Goal: Entertainment & Leisure: Consume media (video, audio)

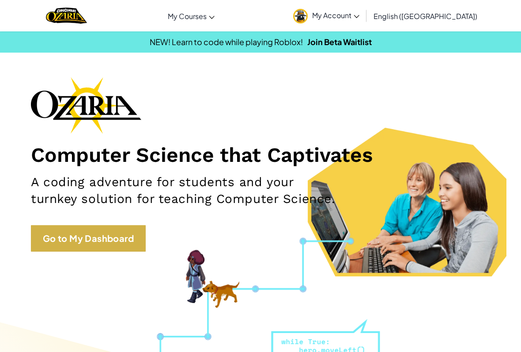
click at [65, 240] on link "Go to My Dashboard" at bounding box center [88, 238] width 115 height 27
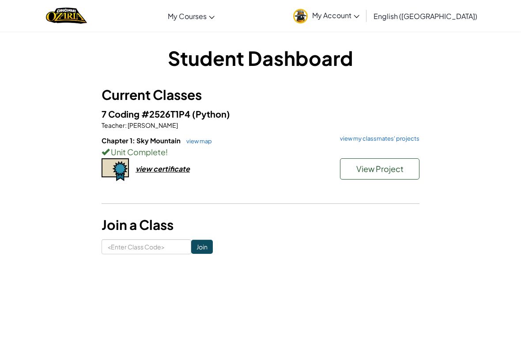
click at [390, 143] on h6 "Chapter 1: Sky Mountain view map view my classmates' projects" at bounding box center [261, 141] width 318 height 10
click at [407, 133] on div "7 Coding #2526T1P4 (Python) Teacher : [PERSON_NAME] Chapter 1: Sky Mountain vie…" at bounding box center [261, 154] width 318 height 94
click at [408, 139] on link "view my classmates' projects" at bounding box center [378, 139] width 84 height 6
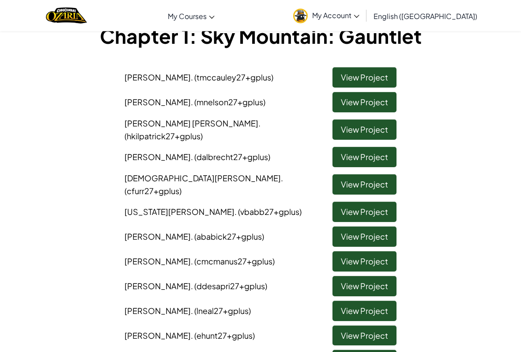
scroll to position [60, 0]
click at [372, 109] on link "View Project" at bounding box center [365, 102] width 64 height 20
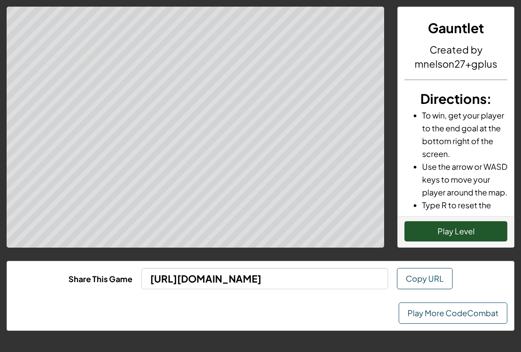
click at [415, 232] on button "Play Level" at bounding box center [456, 231] width 103 height 20
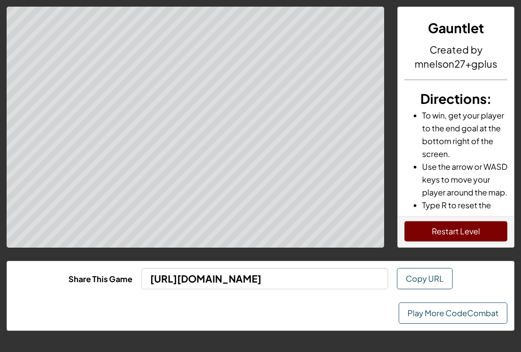
click at [460, 313] on link "Play More CodeCombat" at bounding box center [453, 312] width 109 height 21
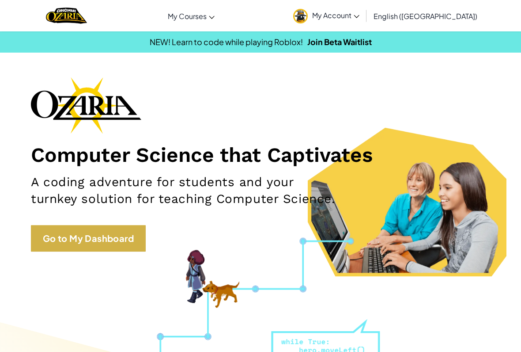
click at [119, 228] on link "Go to My Dashboard" at bounding box center [88, 238] width 115 height 27
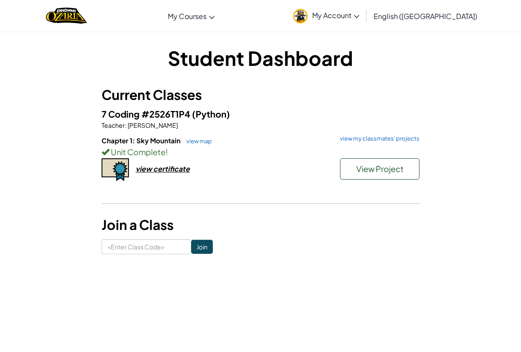
click at [378, 129] on p "Teacher : [PERSON_NAME]" at bounding box center [261, 125] width 318 height 9
click at [391, 136] on link "view my classmates' projects" at bounding box center [378, 139] width 84 height 6
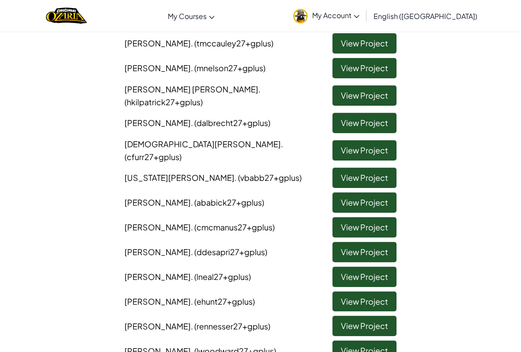
scroll to position [103, 0]
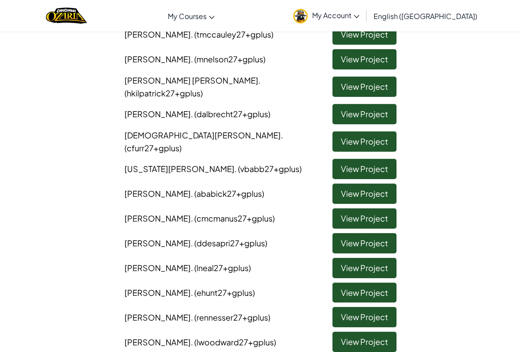
click at [368, 208] on link "View Project" at bounding box center [365, 218] width 64 height 20
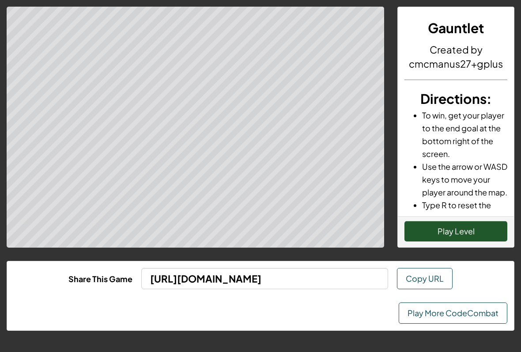
click at [382, 254] on div "Gauntlet Created by cmcmanus27+gplus Directions : To win, get your player to th…" at bounding box center [260, 176] width 521 height 352
click at [479, 232] on button "Play Level" at bounding box center [456, 231] width 103 height 20
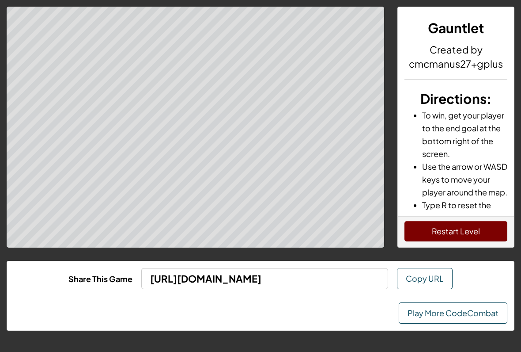
click at [473, 322] on link "Play More CodeCombat" at bounding box center [453, 312] width 109 height 21
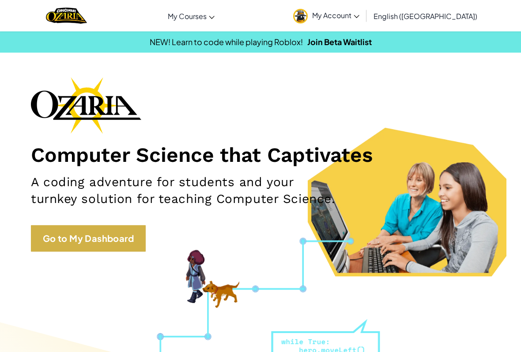
click at [138, 236] on link "Go to My Dashboard" at bounding box center [88, 238] width 115 height 27
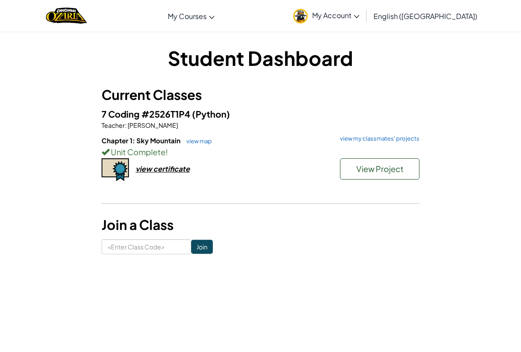
click at [374, 128] on p "Teacher : [PERSON_NAME]" at bounding box center [261, 125] width 318 height 9
click at [392, 140] on link "view my classmates' projects" at bounding box center [378, 139] width 84 height 6
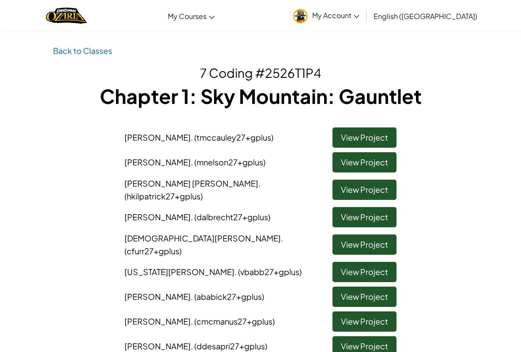
click at [378, 135] on link "View Project" at bounding box center [365, 137] width 64 height 20
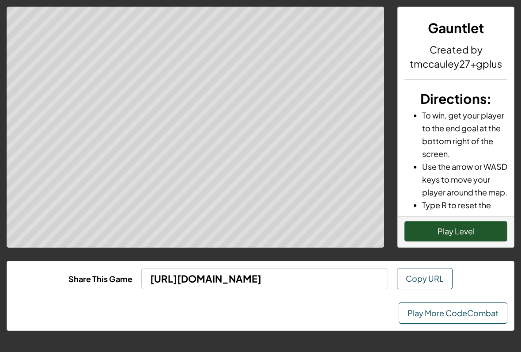
click at [484, 229] on button "Play Level" at bounding box center [456, 231] width 103 height 20
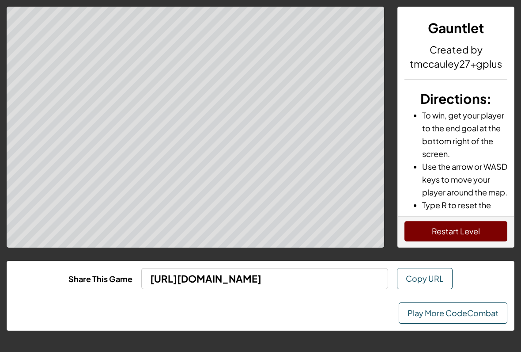
click at [472, 228] on button "Restart Level" at bounding box center [456, 231] width 103 height 20
click at [479, 229] on button "Restart Level" at bounding box center [456, 231] width 103 height 20
click at [480, 310] on link "Play More CodeCombat" at bounding box center [453, 312] width 109 height 21
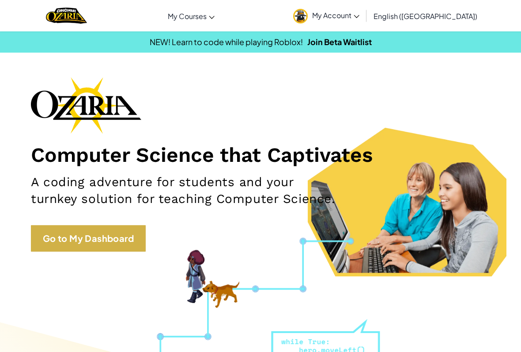
click at [108, 225] on link "Go to My Dashboard" at bounding box center [88, 238] width 115 height 27
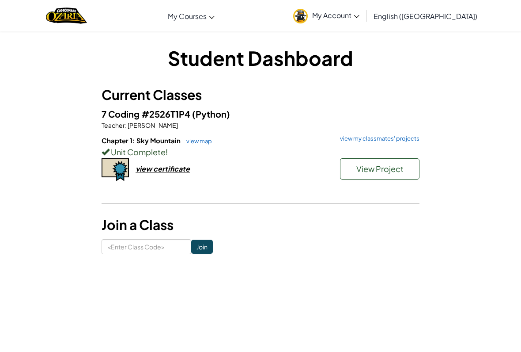
click at [385, 152] on div "Unit Complete !" at bounding box center [261, 151] width 318 height 13
click at [390, 137] on link "view my classmates' projects" at bounding box center [378, 139] width 84 height 6
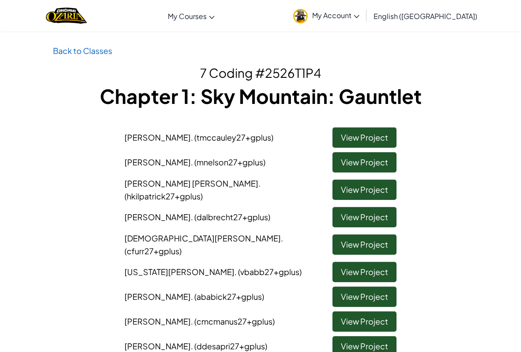
click at [376, 160] on link "View Project" at bounding box center [365, 162] width 64 height 20
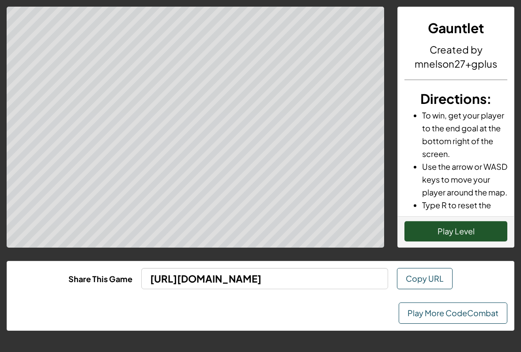
click at [463, 308] on link "Play More CodeCombat" at bounding box center [453, 312] width 109 height 21
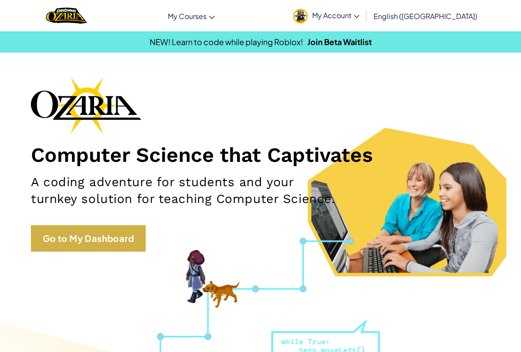
click at [92, 250] on link "Go to My Dashboard" at bounding box center [88, 238] width 115 height 27
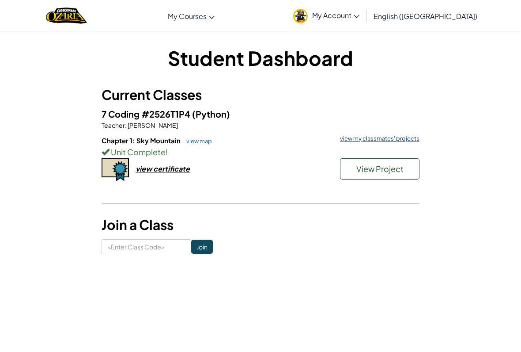
click at [374, 136] on link "view my classmates' projects" at bounding box center [378, 139] width 84 height 6
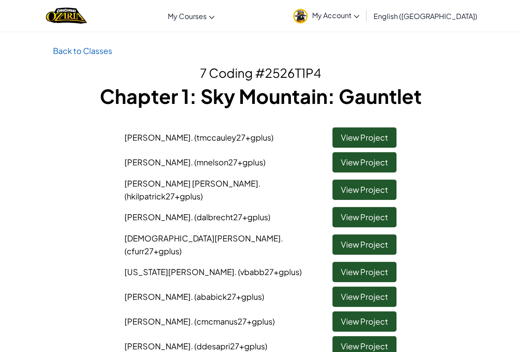
click at [376, 184] on link "View Project" at bounding box center [365, 189] width 64 height 20
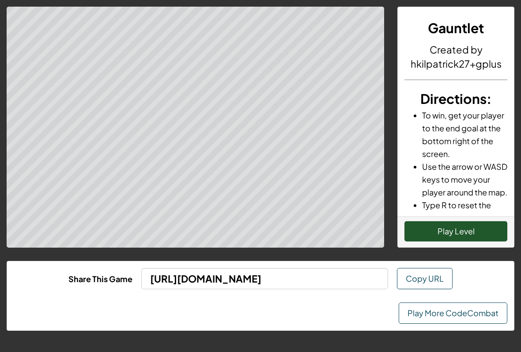
click at [430, 240] on button "Play Level" at bounding box center [456, 231] width 103 height 20
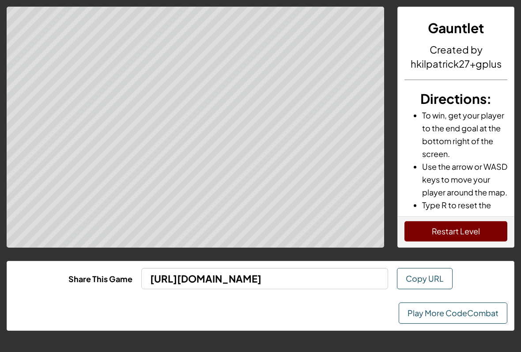
click at [478, 311] on link "Play More CodeCombat" at bounding box center [453, 312] width 109 height 21
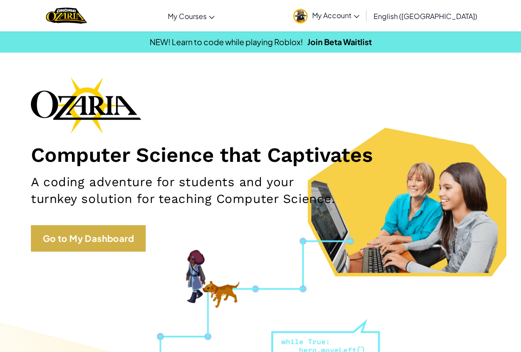
click at [126, 237] on link "Go to My Dashboard" at bounding box center [88, 238] width 115 height 27
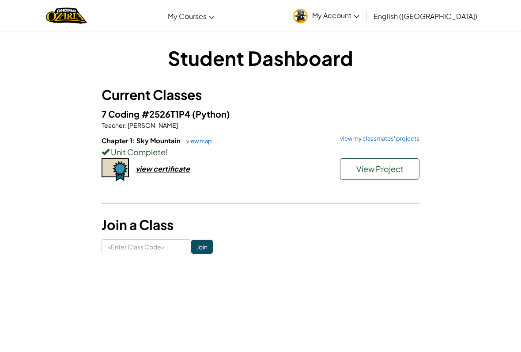
click at [375, 152] on div "Unit Complete !" at bounding box center [261, 151] width 318 height 13
click at [384, 138] on link "view my classmates' projects" at bounding box center [378, 139] width 84 height 6
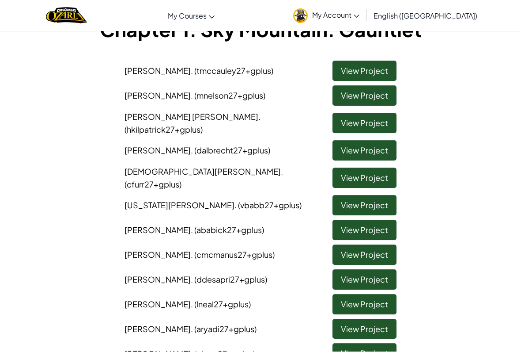
scroll to position [67, 0]
click at [370, 148] on link "View Project" at bounding box center [365, 150] width 64 height 20
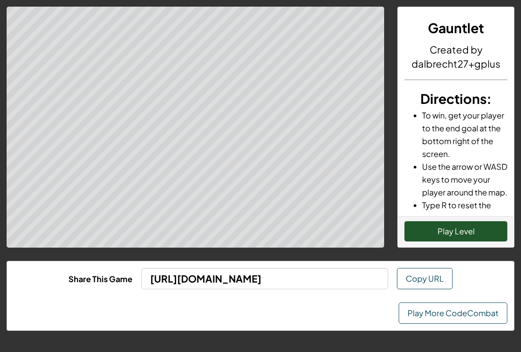
click at [476, 234] on button "Play Level" at bounding box center [456, 231] width 103 height 20
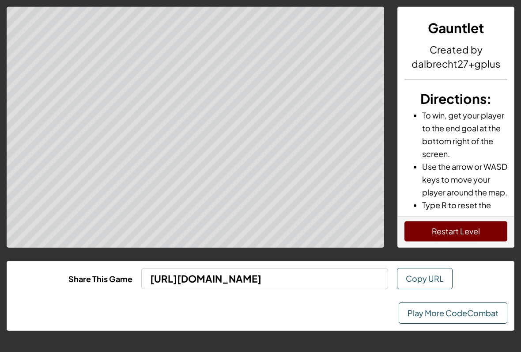
click at [471, 310] on link "Play More CodeCombat" at bounding box center [453, 312] width 109 height 21
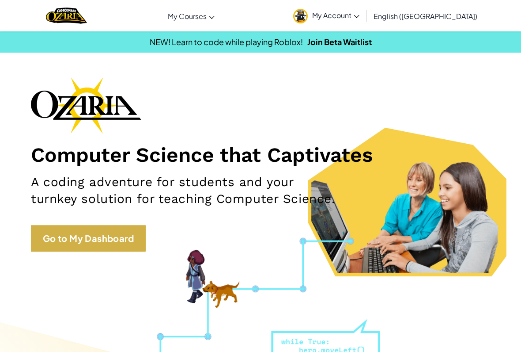
click at [142, 228] on link "Go to My Dashboard" at bounding box center [88, 238] width 115 height 27
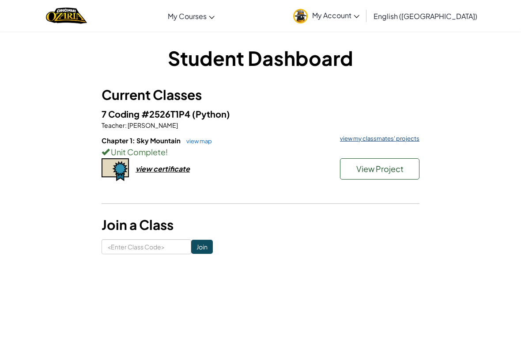
click at [384, 139] on link "view my classmates' projects" at bounding box center [378, 139] width 84 height 6
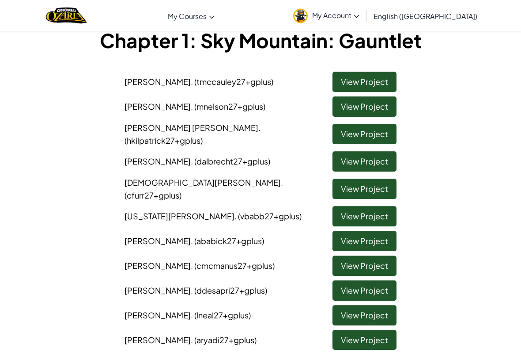
scroll to position [56, 0]
click at [388, 179] on link "View Project" at bounding box center [365, 189] width 64 height 20
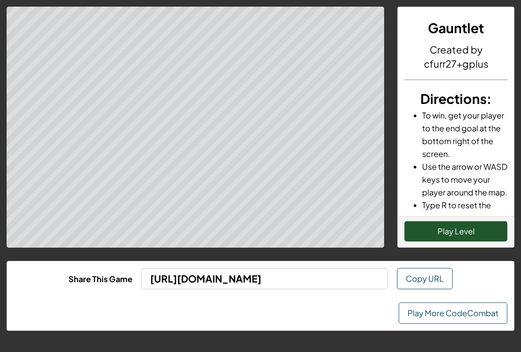
click at [472, 233] on button "Play Level" at bounding box center [456, 231] width 103 height 20
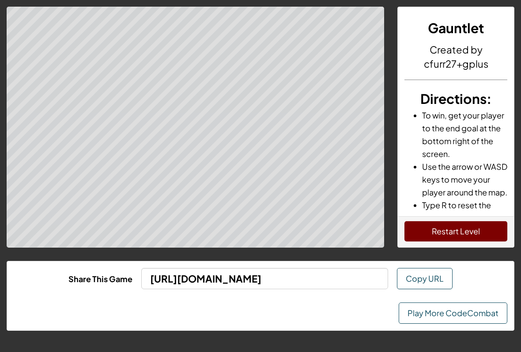
click at [463, 309] on link "Play More CodeCombat" at bounding box center [453, 312] width 109 height 21
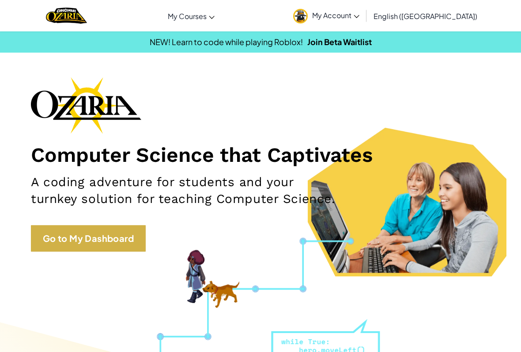
click at [121, 235] on link "Go to My Dashboard" at bounding box center [88, 238] width 115 height 27
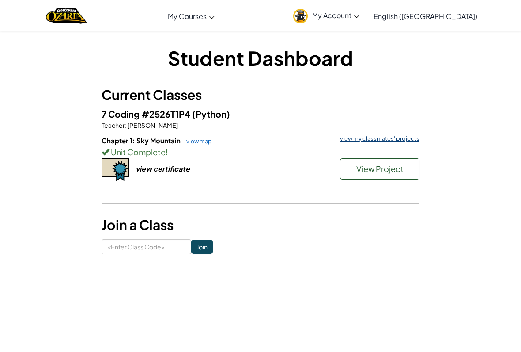
click at [385, 136] on link "view my classmates' projects" at bounding box center [378, 139] width 84 height 6
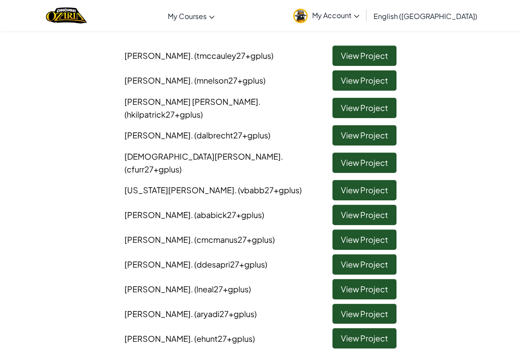
scroll to position [82, 0]
click at [371, 180] on link "View Project" at bounding box center [365, 190] width 64 height 20
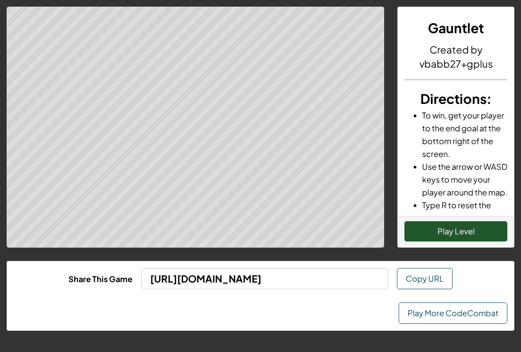
click at [487, 230] on button "Play Level" at bounding box center [456, 231] width 103 height 20
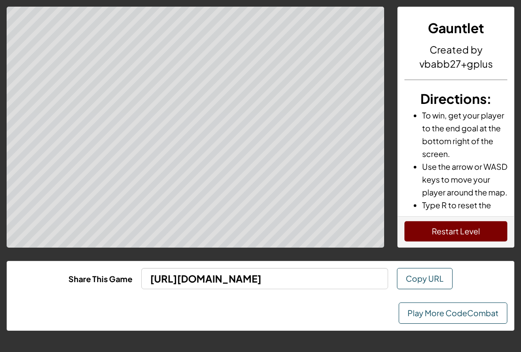
click at [453, 318] on link "Play More CodeCombat" at bounding box center [453, 312] width 109 height 21
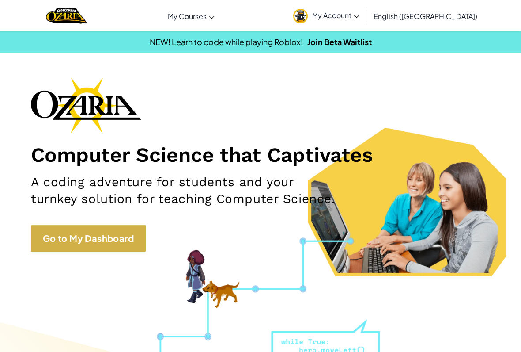
click at [116, 238] on link "Go to My Dashboard" at bounding box center [88, 238] width 115 height 27
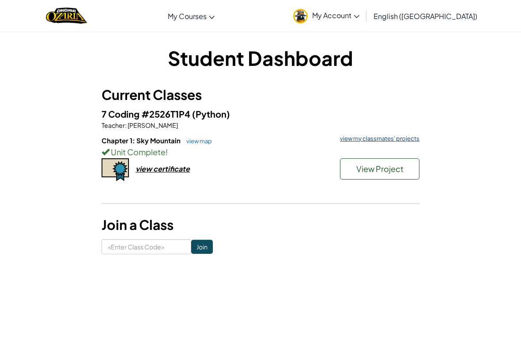
click at [397, 137] on link "view my classmates' projects" at bounding box center [378, 139] width 84 height 6
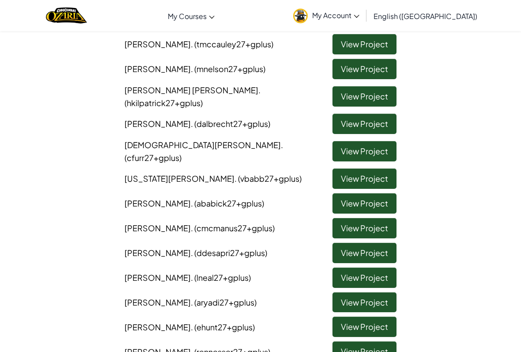
scroll to position [93, 0]
click at [382, 193] on link "View Project" at bounding box center [365, 203] width 64 height 20
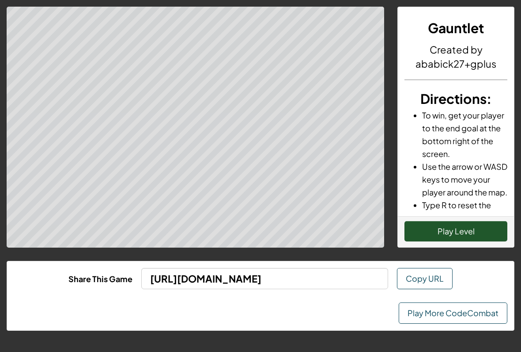
click at [473, 232] on button "Play Level" at bounding box center [456, 231] width 103 height 20
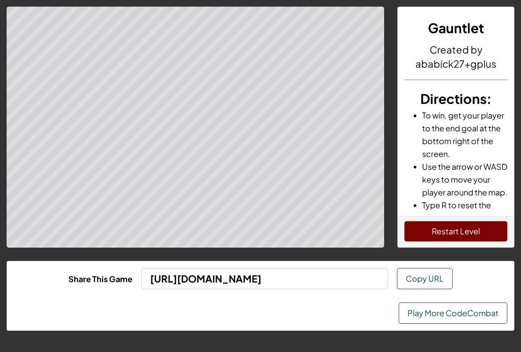
click at [443, 316] on link "Play More CodeCombat" at bounding box center [453, 312] width 109 height 21
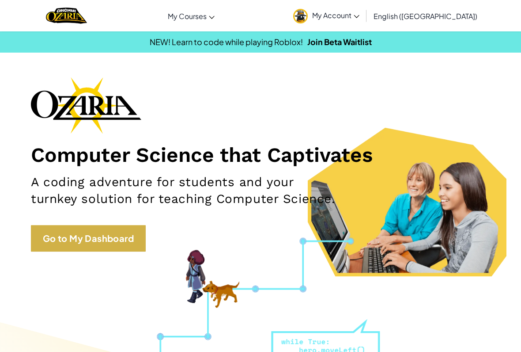
click at [138, 231] on link "Go to My Dashboard" at bounding box center [88, 238] width 115 height 27
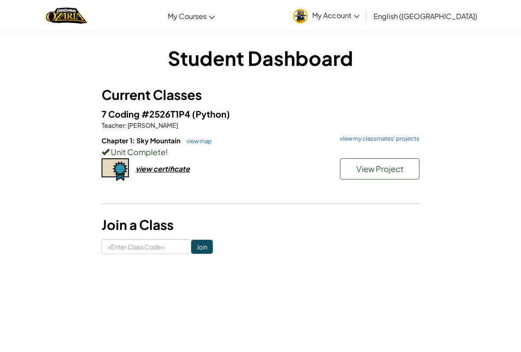
click at [392, 148] on div "Unit Complete !" at bounding box center [261, 151] width 318 height 13
click at [407, 137] on link "view my classmates' projects" at bounding box center [378, 139] width 84 height 6
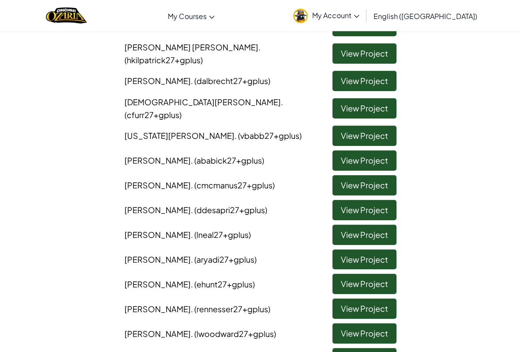
scroll to position [136, 0]
click at [380, 200] on link "View Project" at bounding box center [365, 210] width 64 height 20
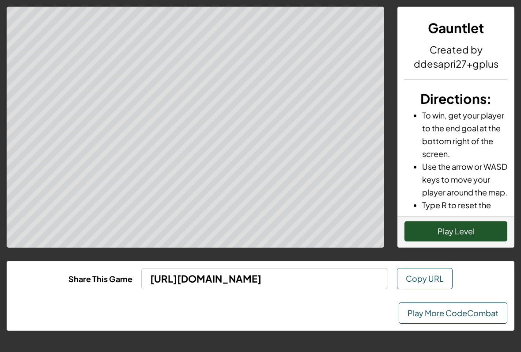
click at [460, 240] on button "Play Level" at bounding box center [456, 231] width 103 height 20
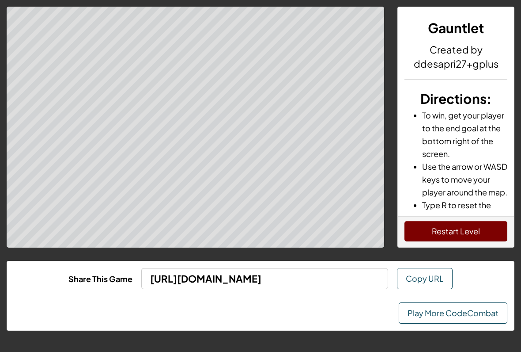
click at [466, 316] on link "Play More CodeCombat" at bounding box center [453, 312] width 109 height 21
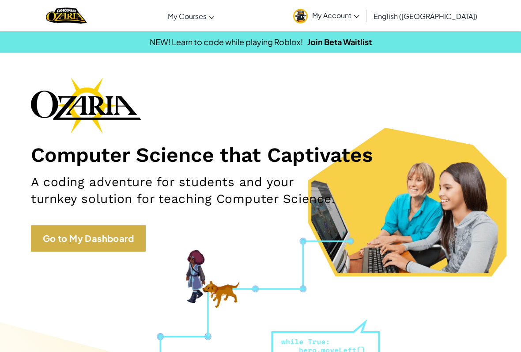
click at [131, 231] on link "Go to My Dashboard" at bounding box center [88, 238] width 115 height 27
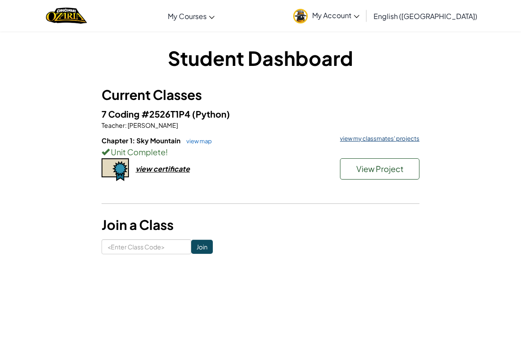
click at [386, 139] on link "view my classmates' projects" at bounding box center [378, 139] width 84 height 6
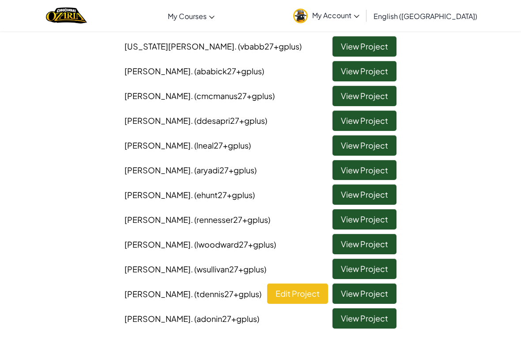
scroll to position [225, 0]
click at [370, 136] on link "View Project" at bounding box center [365, 145] width 64 height 20
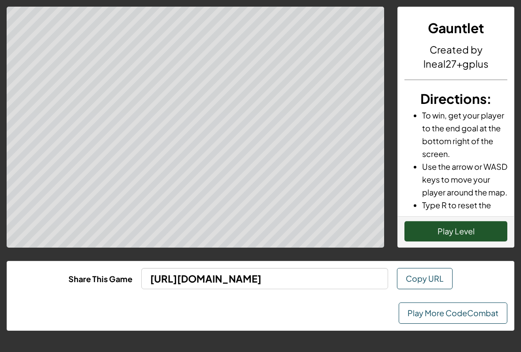
click at [424, 230] on button "Play Level" at bounding box center [456, 231] width 103 height 20
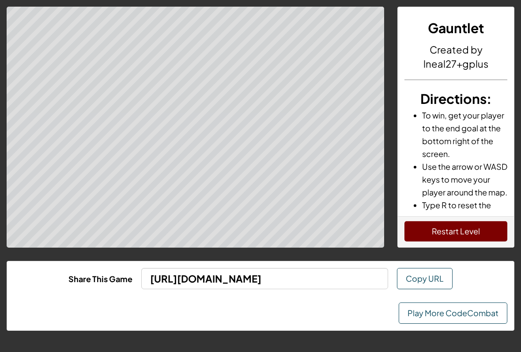
click at [463, 323] on link "Play More CodeCombat" at bounding box center [453, 312] width 109 height 21
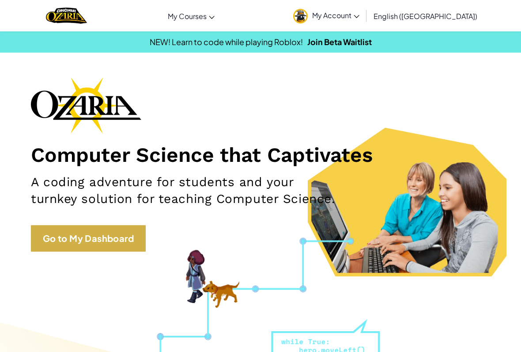
click at [129, 243] on link "Go to My Dashboard" at bounding box center [88, 238] width 115 height 27
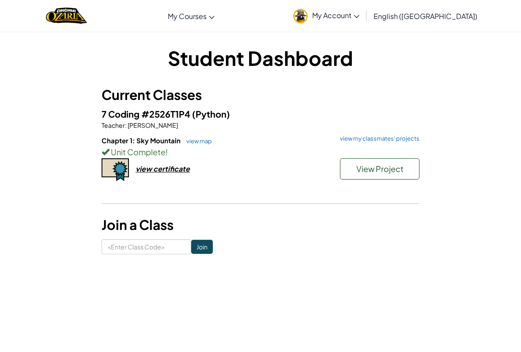
click at [392, 142] on h6 "Chapter 1: Sky Mountain view map view my classmates' projects" at bounding box center [261, 141] width 318 height 10
click at [399, 138] on link "view my classmates' projects" at bounding box center [378, 139] width 84 height 6
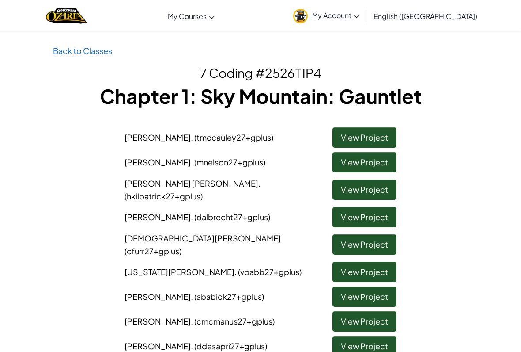
click at [352, 212] on link "View Project" at bounding box center [365, 217] width 64 height 20
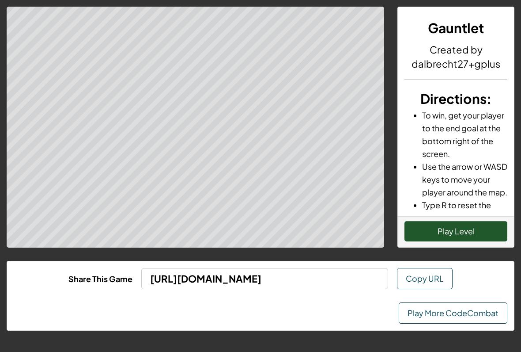
click at [465, 231] on button "Play Level" at bounding box center [456, 231] width 103 height 20
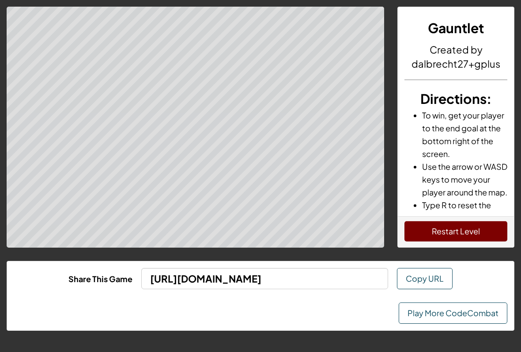
click at [475, 229] on button "Restart Level" at bounding box center [456, 231] width 103 height 20
click at [462, 228] on button "Restart Level" at bounding box center [456, 231] width 103 height 20
click at [464, 312] on link "Play More CodeCombat" at bounding box center [453, 312] width 109 height 21
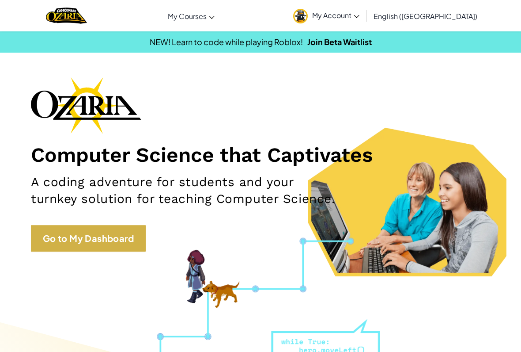
click at [128, 237] on link "Go to My Dashboard" at bounding box center [88, 238] width 115 height 27
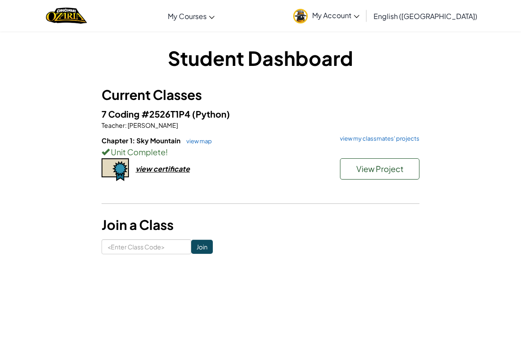
click at [387, 143] on h6 "Chapter 1: Sky Mountain view map view my classmates' projects" at bounding box center [261, 141] width 318 height 10
click at [409, 146] on div "Unit Complete !" at bounding box center [261, 151] width 318 height 13
click at [405, 137] on link "view my classmates' projects" at bounding box center [378, 139] width 84 height 6
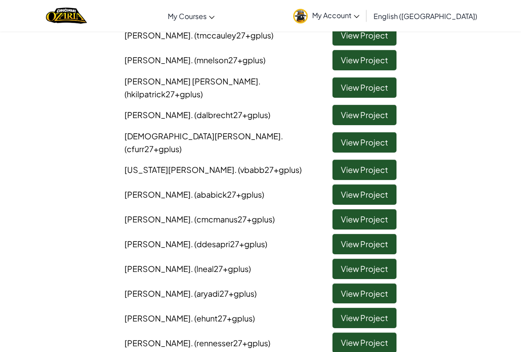
scroll to position [107, 0]
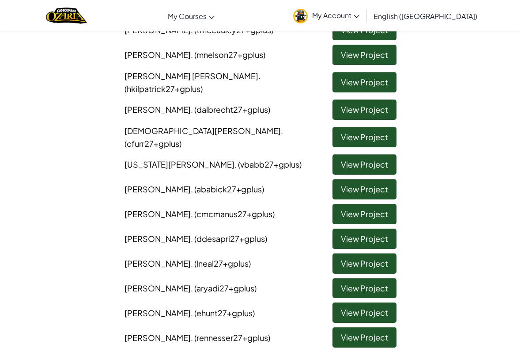
click at [387, 278] on link "View Project" at bounding box center [365, 288] width 64 height 20
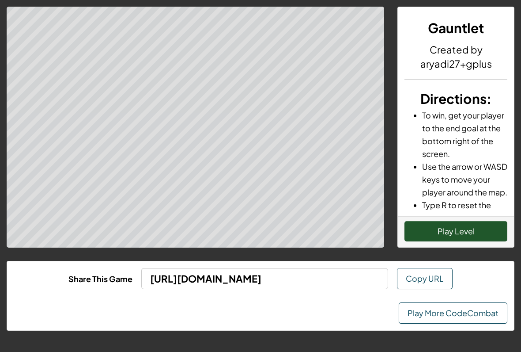
click at [432, 231] on button "Play Level" at bounding box center [456, 231] width 103 height 20
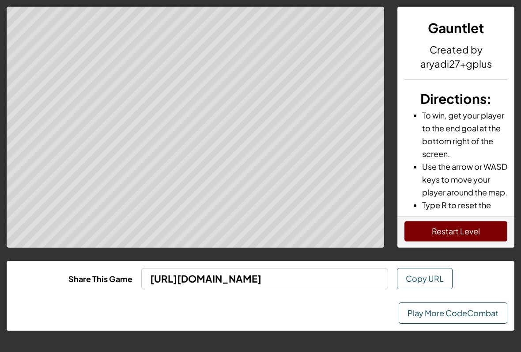
click at [450, 306] on link "Play More CodeCombat" at bounding box center [453, 312] width 109 height 21
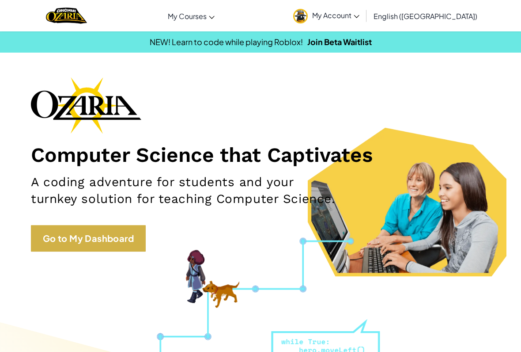
click at [129, 233] on link "Go to My Dashboard" at bounding box center [88, 238] width 115 height 27
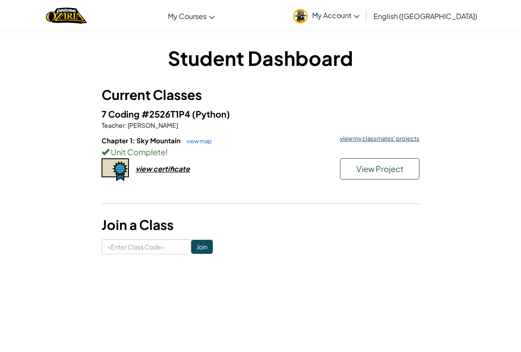
click at [380, 141] on link "view my classmates' projects" at bounding box center [378, 139] width 84 height 6
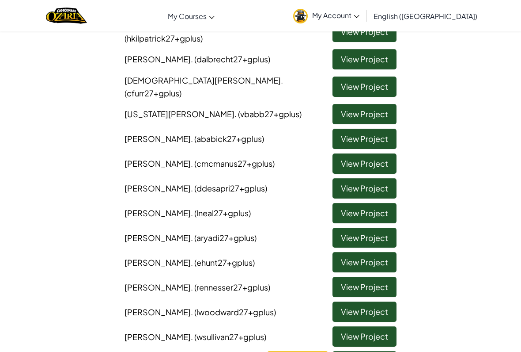
scroll to position [157, 0]
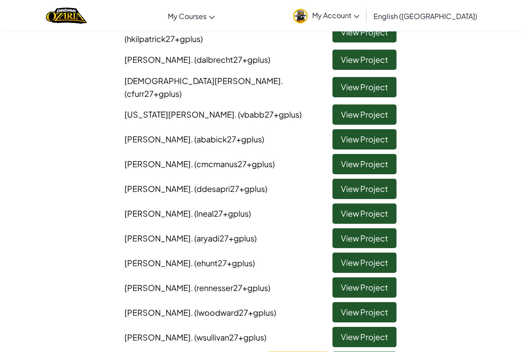
click at [366, 327] on link "View Project" at bounding box center [365, 337] width 64 height 20
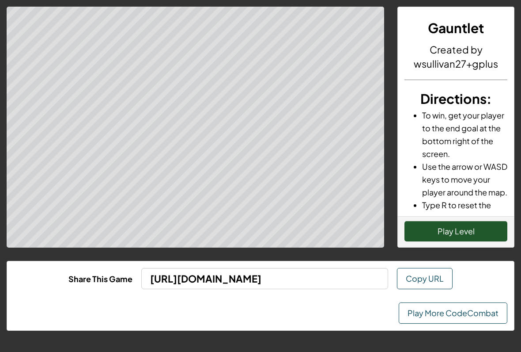
click at [480, 225] on button "Play Level" at bounding box center [456, 231] width 103 height 20
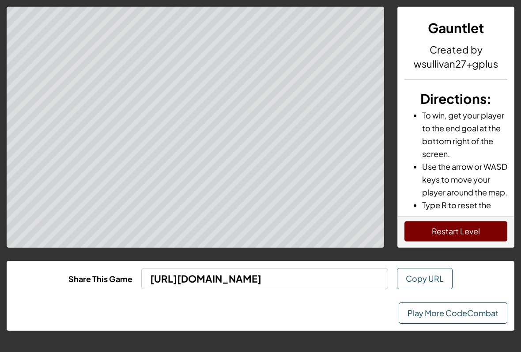
click at [422, 221] on button "Restart Level" at bounding box center [456, 231] width 103 height 20
click at [468, 313] on link "Play More CodeCombat" at bounding box center [453, 312] width 109 height 21
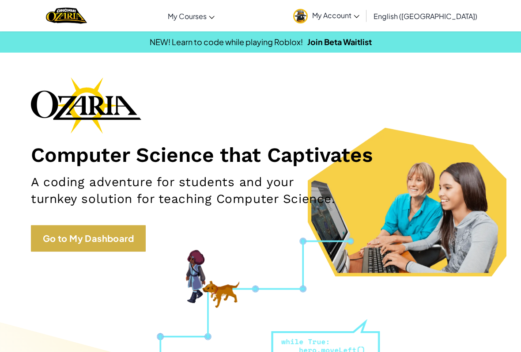
click at [136, 238] on link "Go to My Dashboard" at bounding box center [88, 238] width 115 height 27
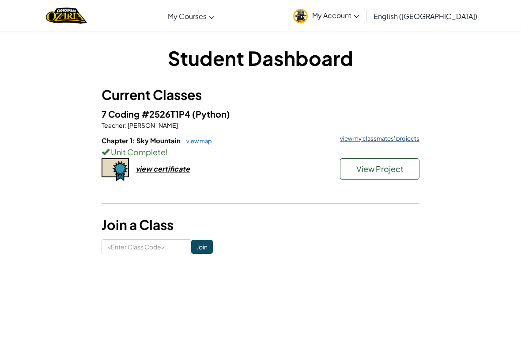
click at [415, 140] on link "view my classmates' projects" at bounding box center [378, 139] width 84 height 6
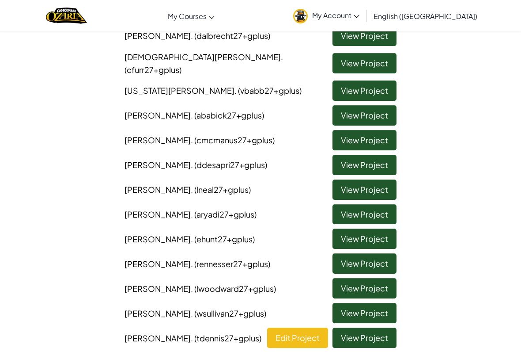
scroll to position [211, 0]
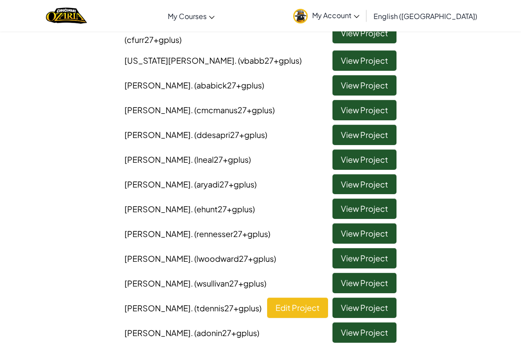
click at [384, 297] on link "View Project" at bounding box center [365, 307] width 64 height 20
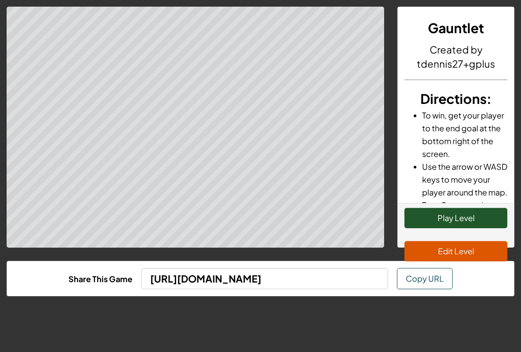
click at [466, 254] on button "Edit Level" at bounding box center [456, 251] width 103 height 20
